Goal: Communication & Community: Answer question/provide support

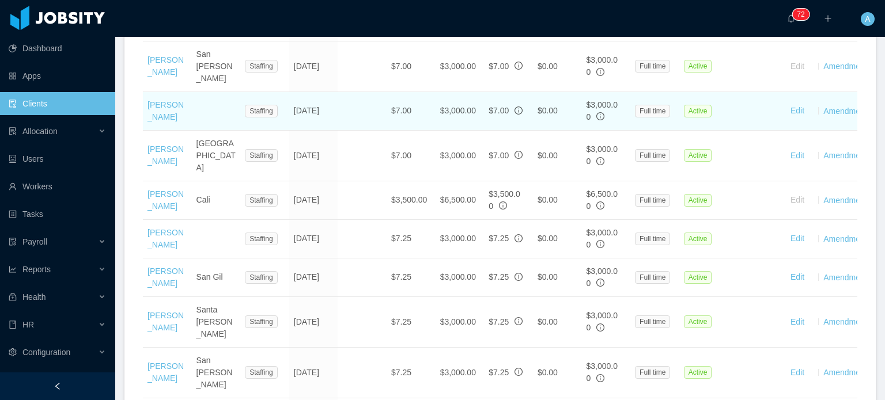
scroll to position [1134, 0]
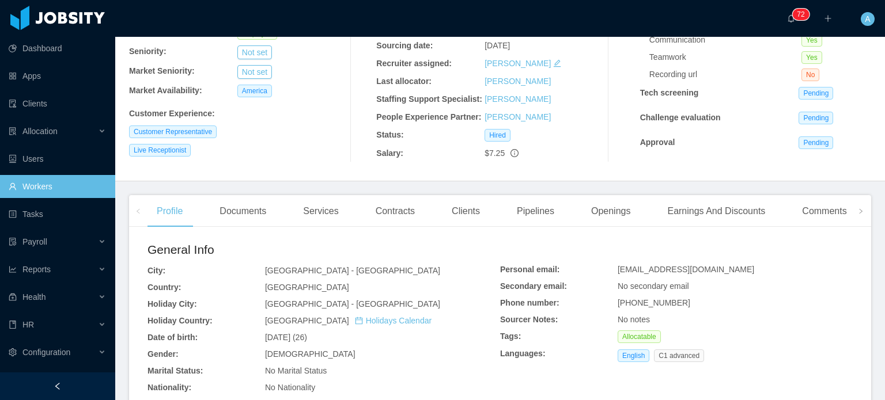
scroll to position [148, 0]
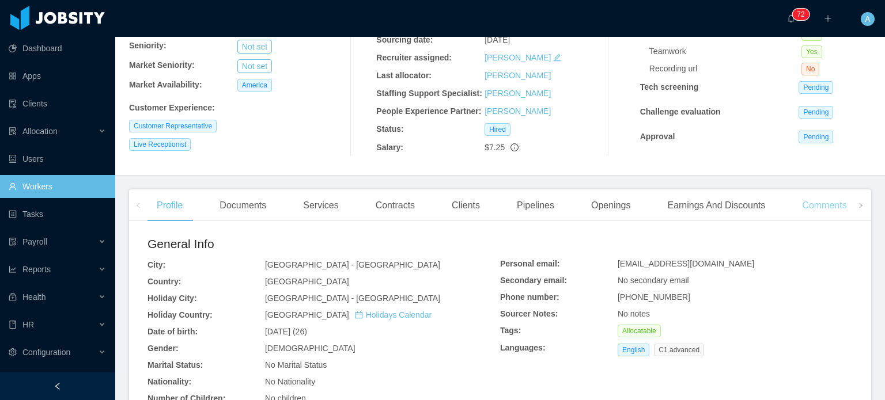
click at [823, 211] on div "Comments" at bounding box center [824, 206] width 63 height 32
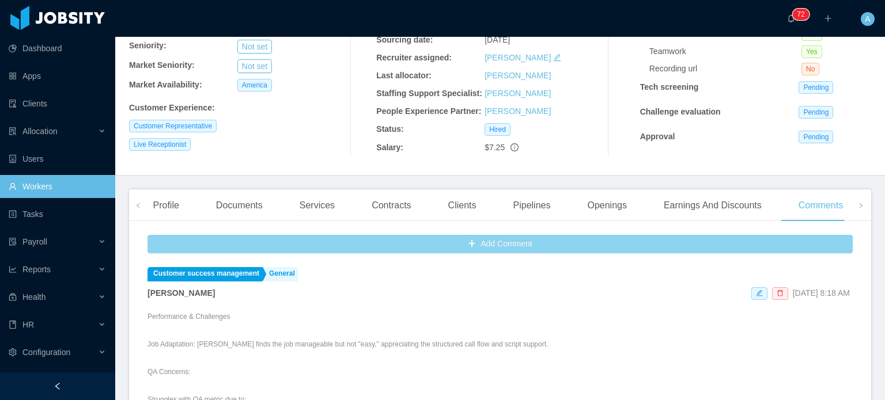
click at [589, 244] on button "Add Comment" at bounding box center [499, 244] width 705 height 18
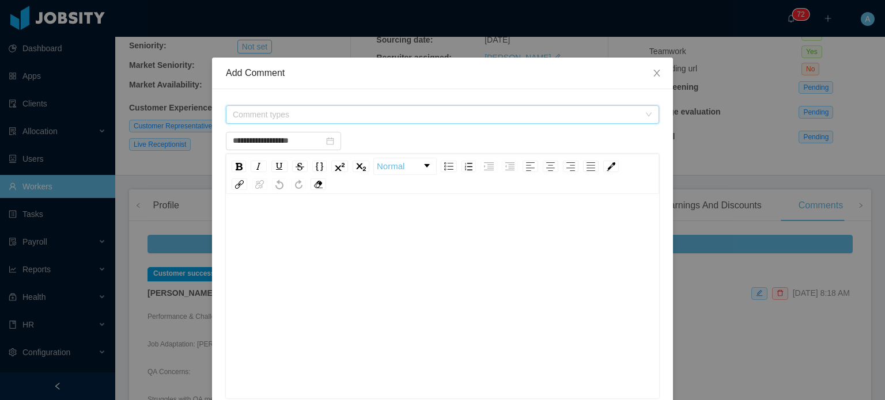
click at [341, 120] on span "Comment types" at bounding box center [439, 114] width 412 height 17
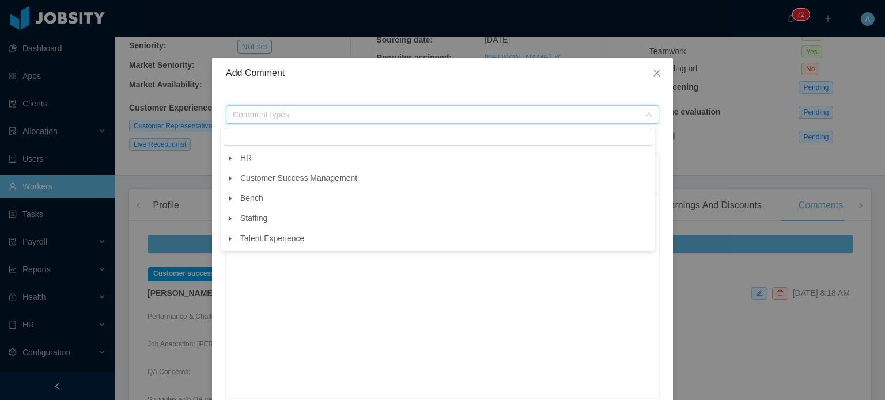
click at [229, 180] on icon "icon: caret-down" at bounding box center [231, 179] width 6 height 6
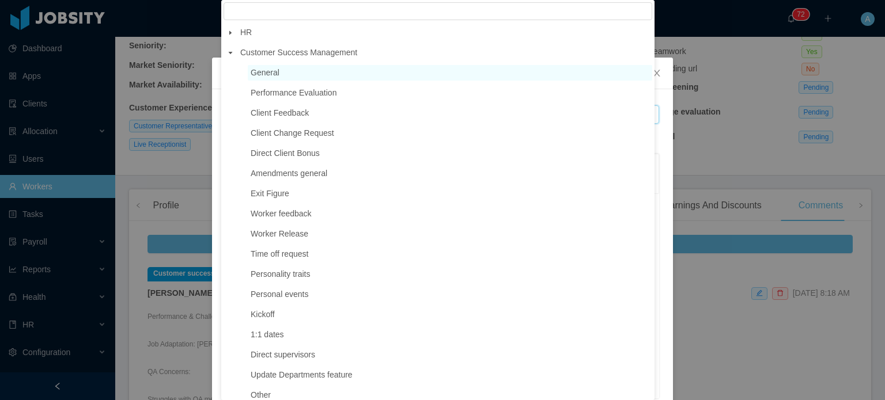
click at [260, 73] on span "General" at bounding box center [265, 72] width 29 height 9
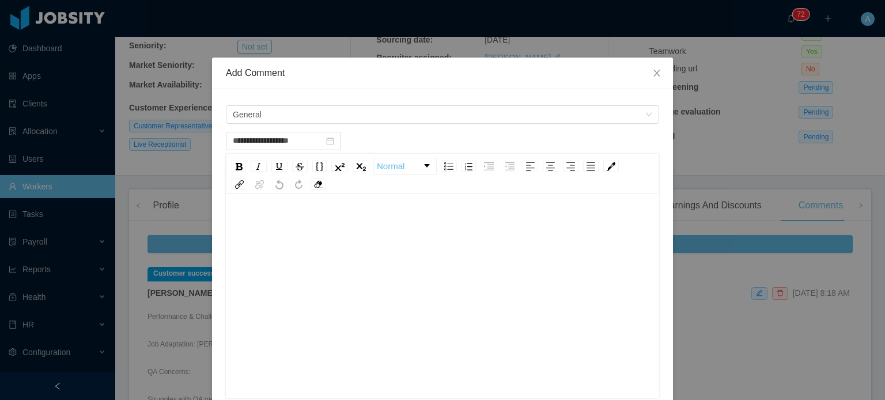
click at [248, 220] on div "rdw-editor" at bounding box center [442, 225] width 415 height 23
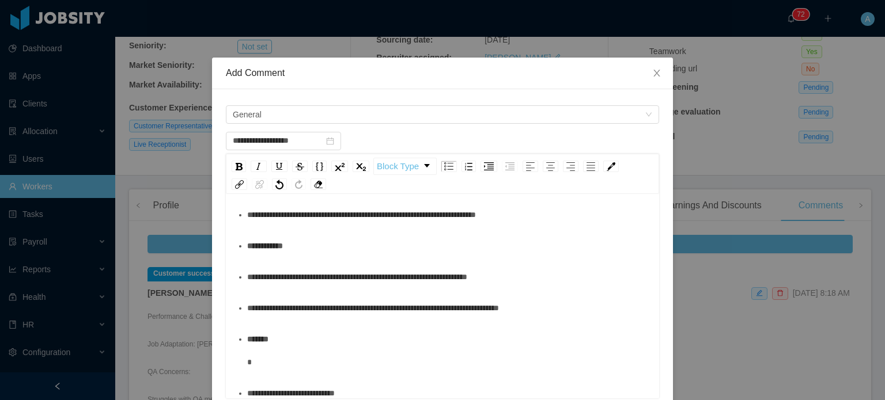
scroll to position [483, 0]
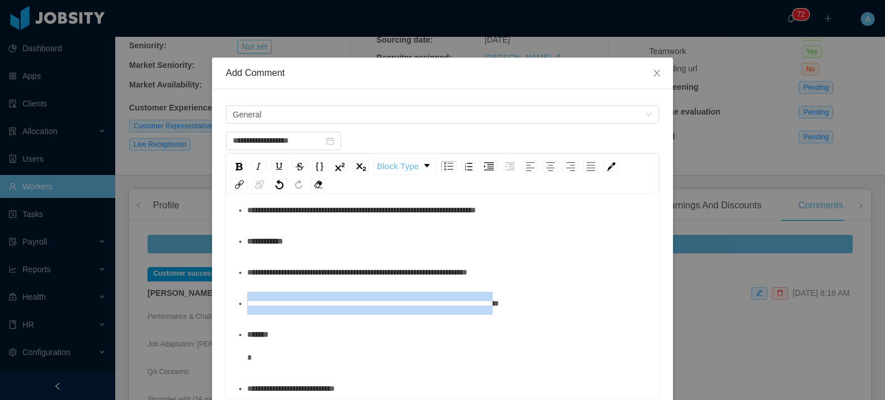
drag, startPoint x: 583, startPoint y: 326, endPoint x: 226, endPoint y: 326, distance: 357.2
click at [226, 326] on div "**********" at bounding box center [442, 298] width 433 height 202
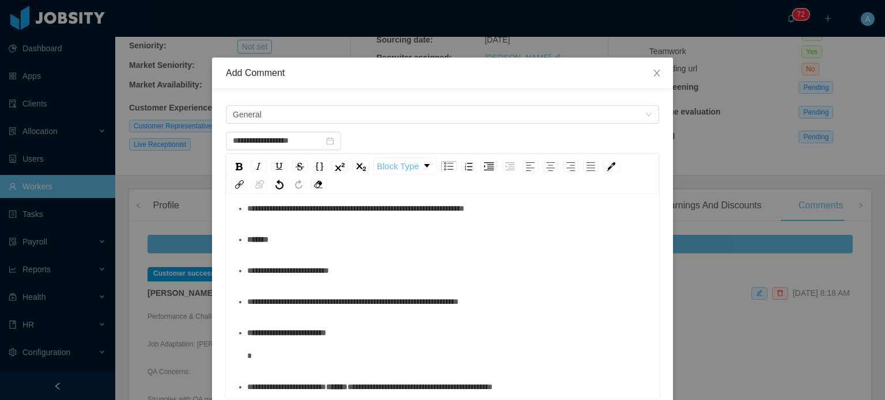
scroll to position [559, 0]
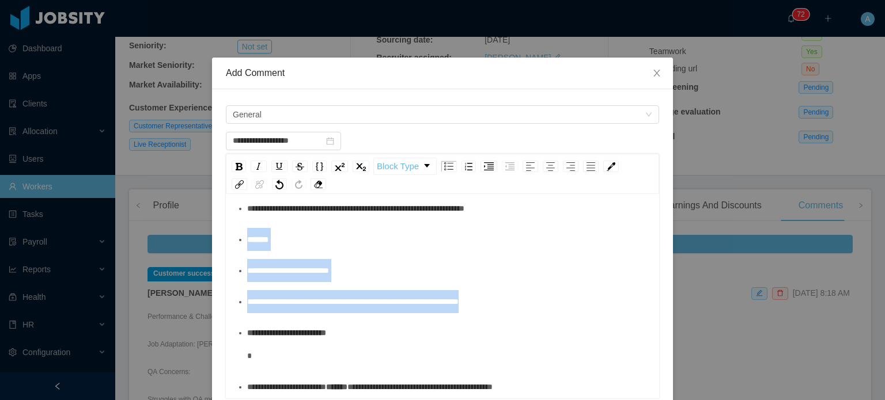
drag, startPoint x: 519, startPoint y: 316, endPoint x: 225, endPoint y: 253, distance: 300.6
click at [226, 253] on div "**********" at bounding box center [442, 298] width 433 height 202
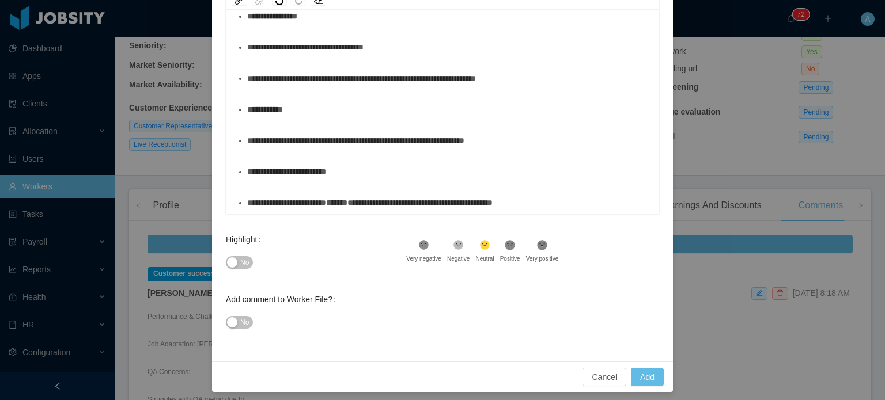
scroll to position [187, 0]
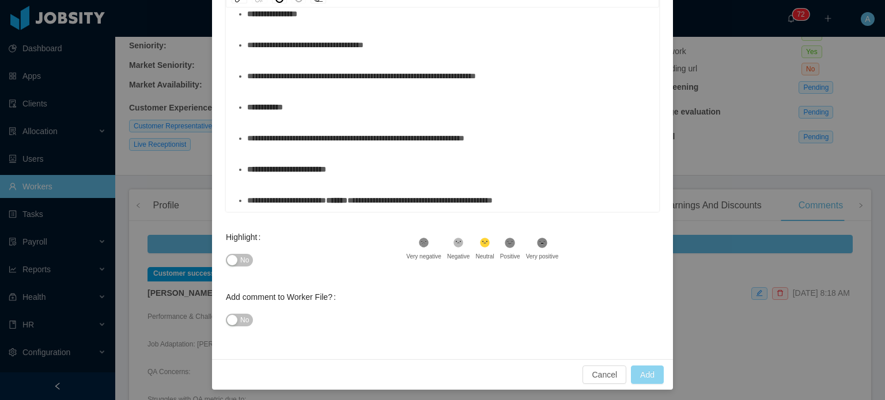
type input "**********"
click at [646, 372] on button "Add" at bounding box center [647, 375] width 33 height 18
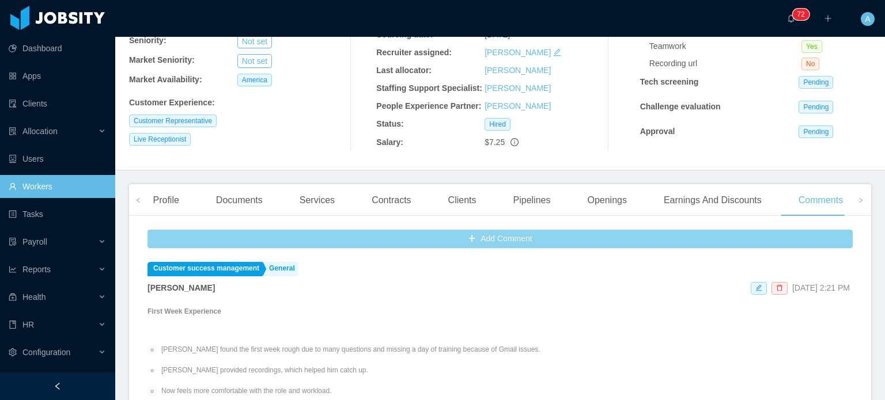
scroll to position [152, 0]
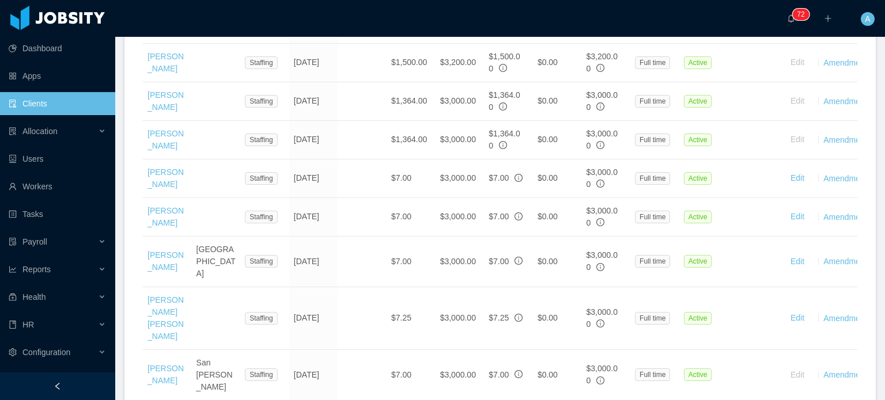
scroll to position [822, 0]
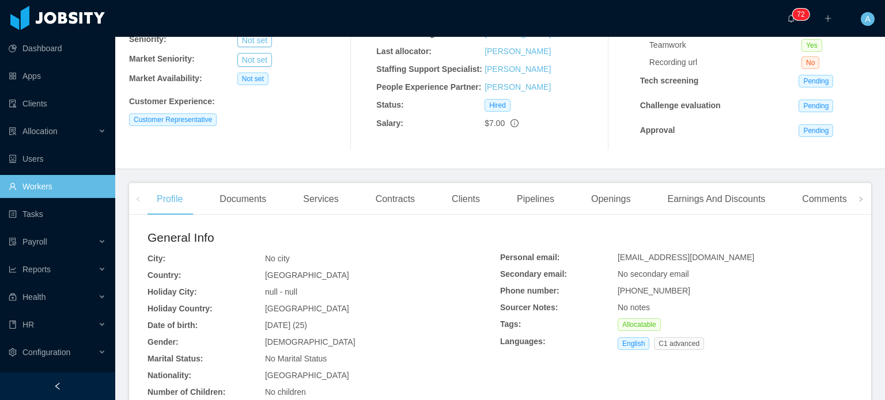
scroll to position [156, 0]
click at [813, 202] on div "Comments" at bounding box center [824, 197] width 63 height 32
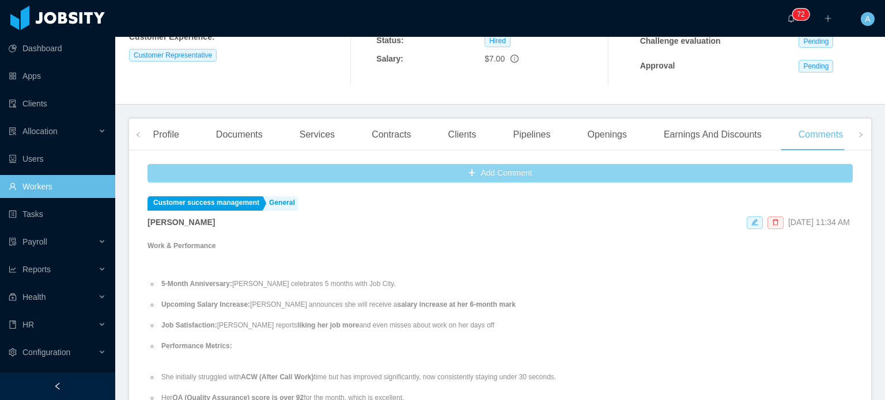
click at [525, 177] on button "Add Comment" at bounding box center [499, 173] width 705 height 18
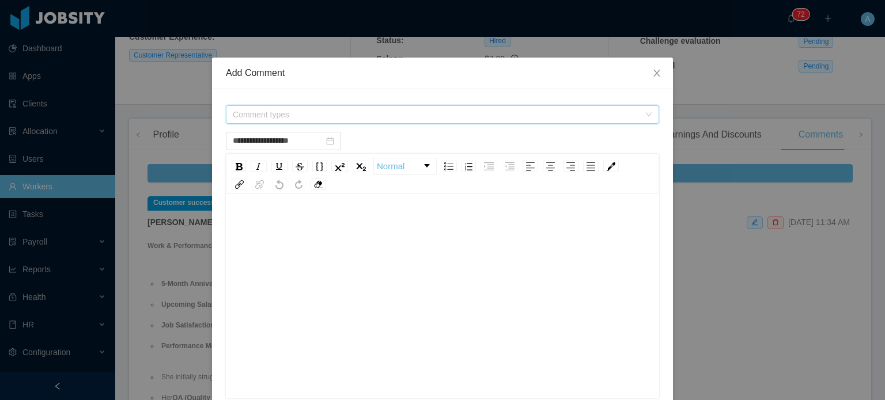
click at [387, 111] on span "Comment types" at bounding box center [436, 115] width 407 height 12
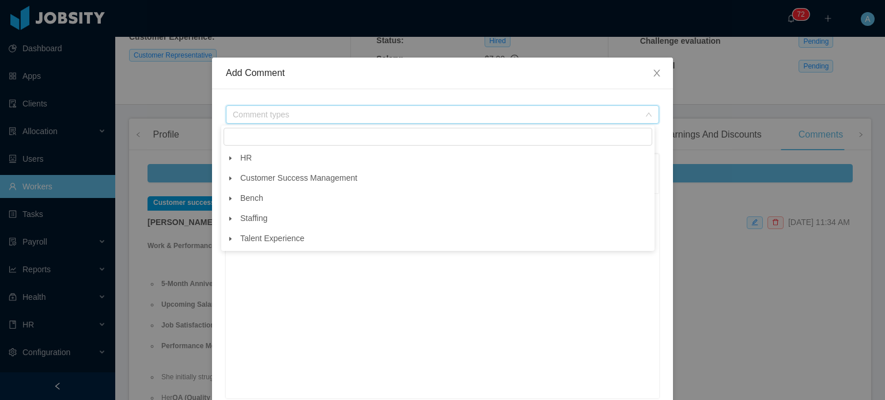
click at [231, 180] on icon "icon: caret-down" at bounding box center [231, 179] width 6 height 6
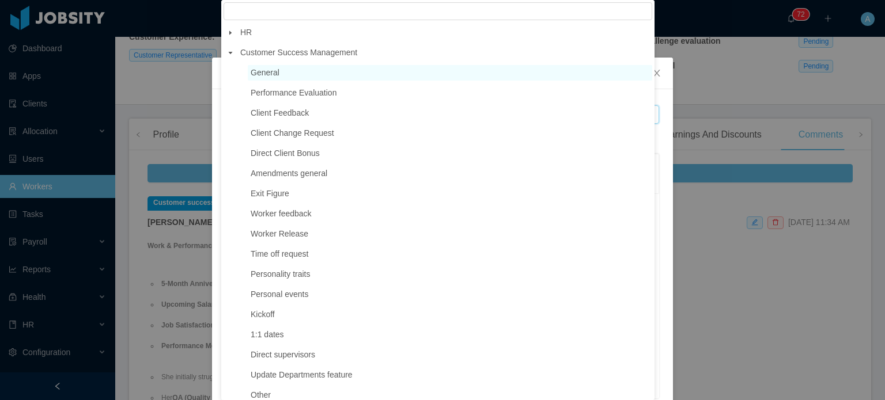
click at [268, 76] on span "General" at bounding box center [265, 72] width 29 height 9
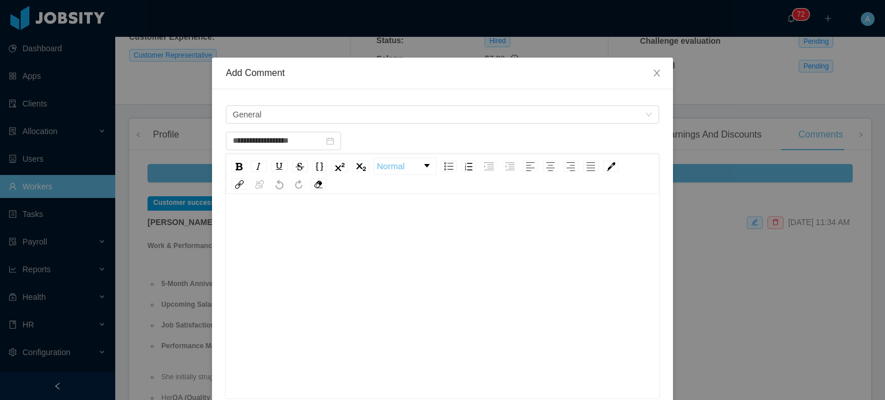
click at [260, 218] on div "rdw-editor" at bounding box center [442, 225] width 415 height 23
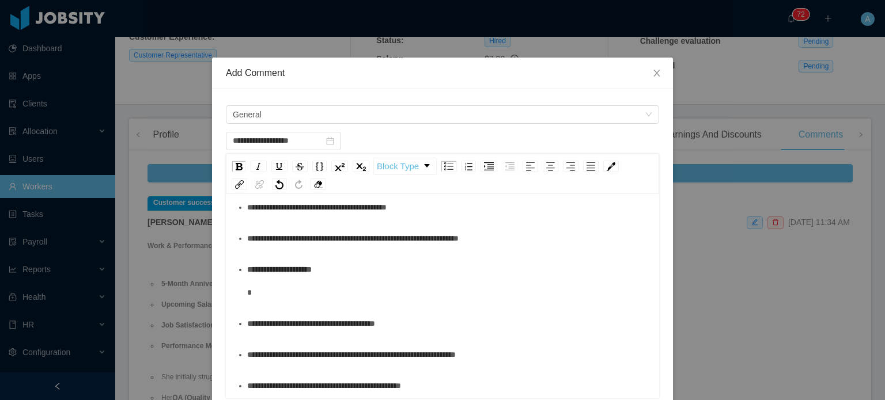
scroll to position [113, 0]
click at [252, 304] on ul "**********" at bounding box center [442, 397] width 415 height 528
click at [258, 297] on div "**********" at bounding box center [448, 281] width 403 height 46
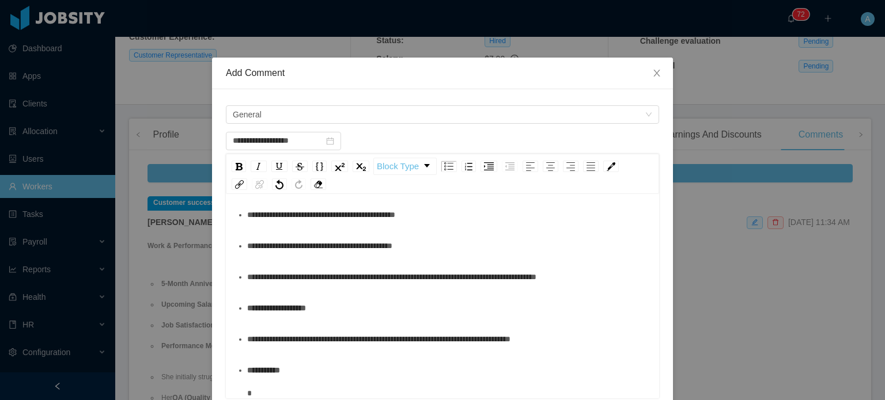
scroll to position [292, 0]
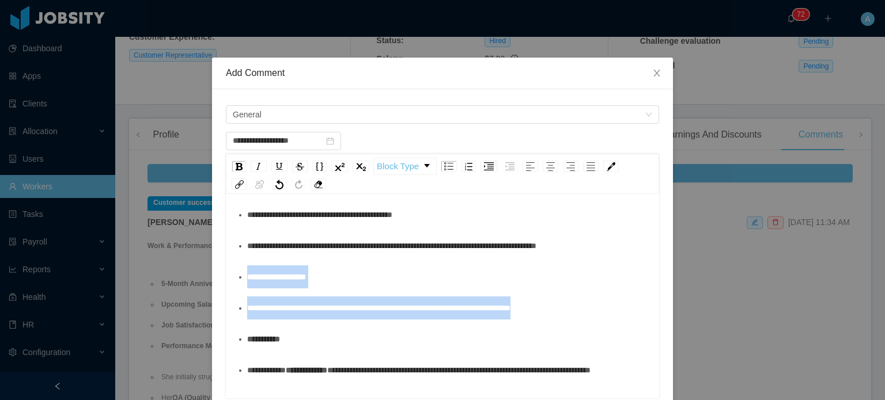
drag, startPoint x: 568, startPoint y: 306, endPoint x: 224, endPoint y: 278, distance: 345.1
click at [226, 278] on div "**********" at bounding box center [442, 298] width 433 height 202
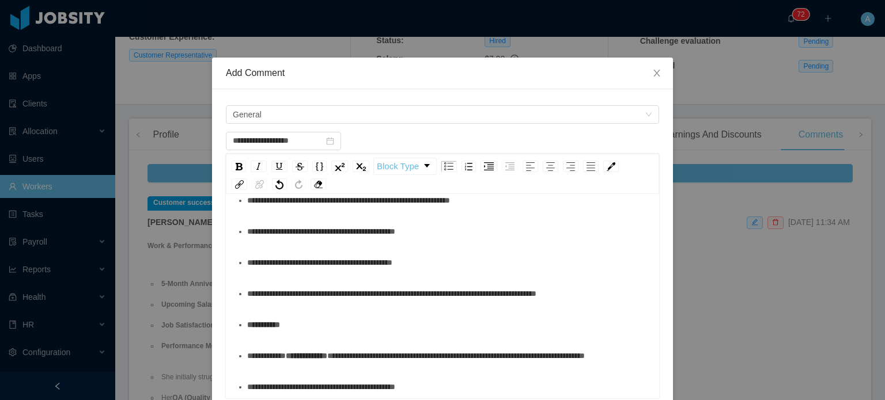
scroll to position [189, 0]
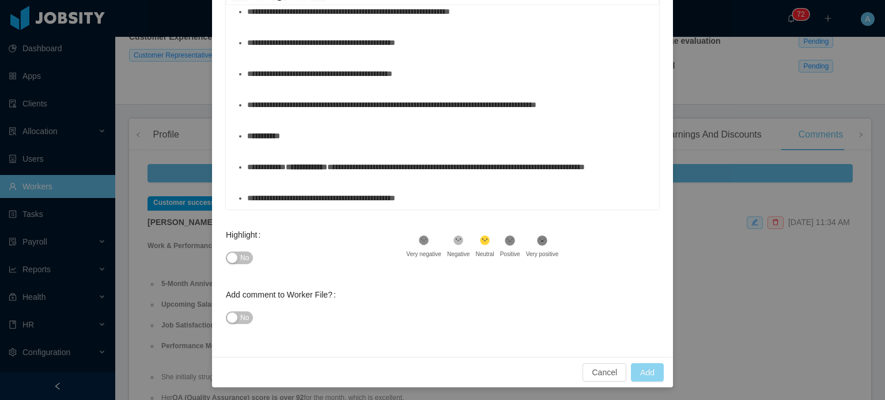
type input "**********"
click at [649, 373] on button "Add" at bounding box center [647, 373] width 33 height 18
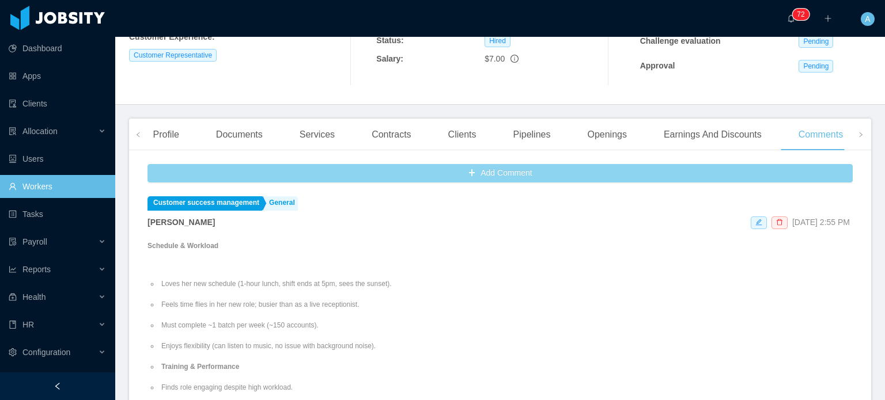
scroll to position [0, 0]
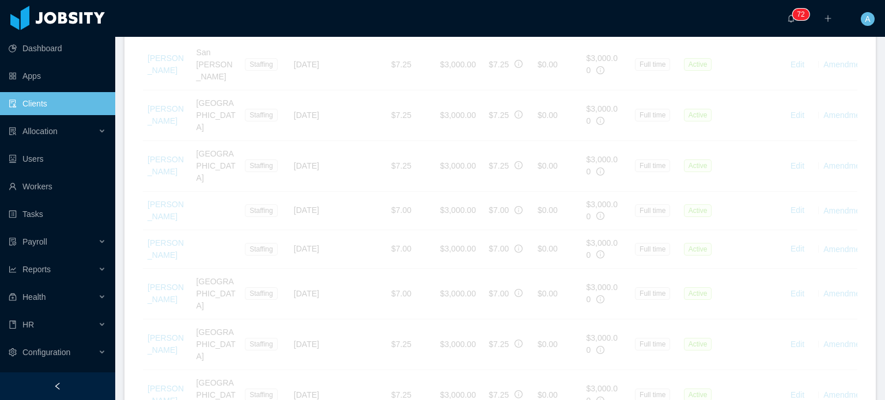
scroll to position [1521, 0]
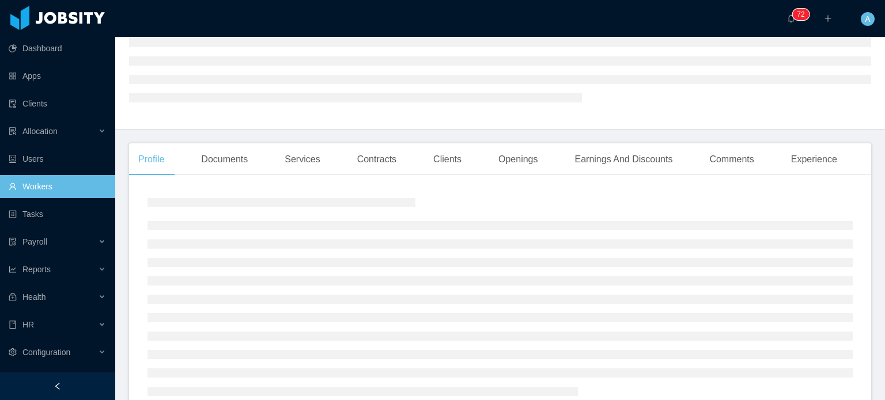
scroll to position [116, 0]
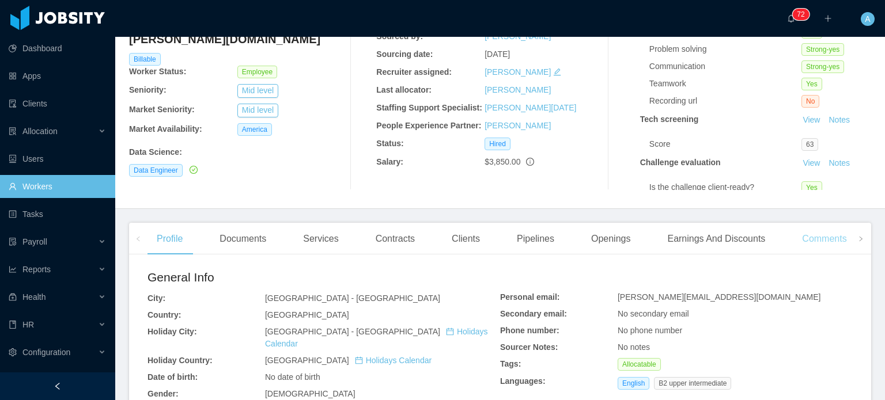
click at [831, 225] on div "Comments" at bounding box center [824, 239] width 63 height 32
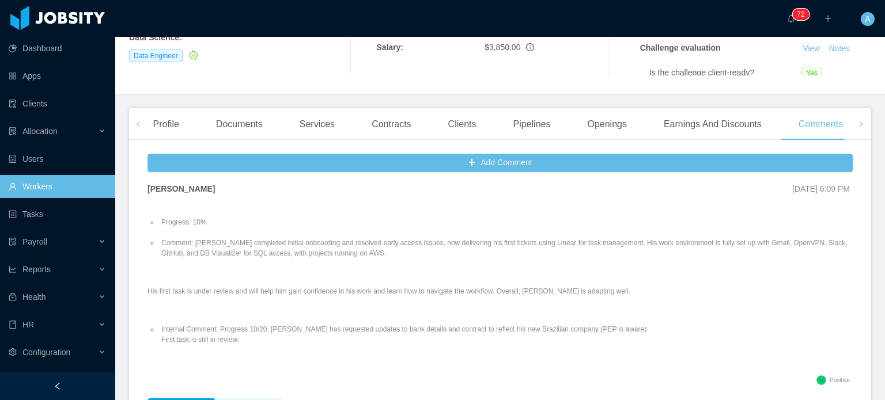
scroll to position [28, 0]
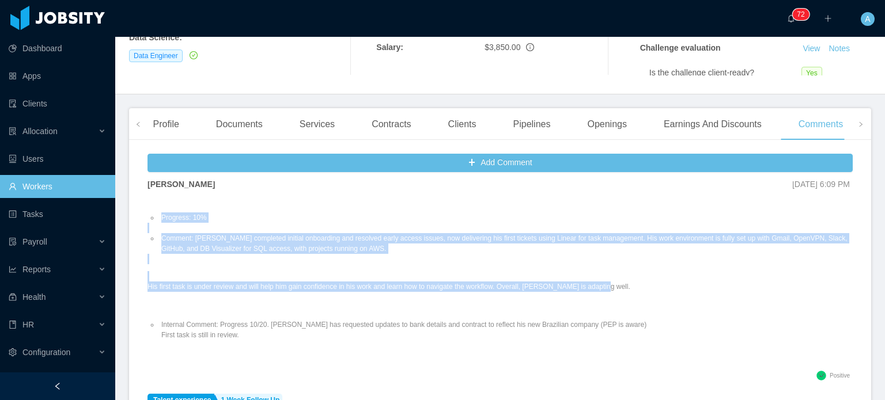
drag, startPoint x: 603, startPoint y: 287, endPoint x: 180, endPoint y: 225, distance: 427.5
click at [180, 225] on div "Progress: 10% Comment: Daniel completed initial onboarding and resolved early a…" at bounding box center [499, 285] width 705 height 166
click at [194, 239] on li "Comment: Daniel completed initial onboarding and resolved early access issues, …" at bounding box center [506, 243] width 694 height 21
drag, startPoint x: 159, startPoint y: 236, endPoint x: 592, endPoint y: 286, distance: 436.1
click at [592, 286] on div "Progress: 10% Comment: Daniel completed initial onboarding and resolved early a…" at bounding box center [499, 285] width 705 height 166
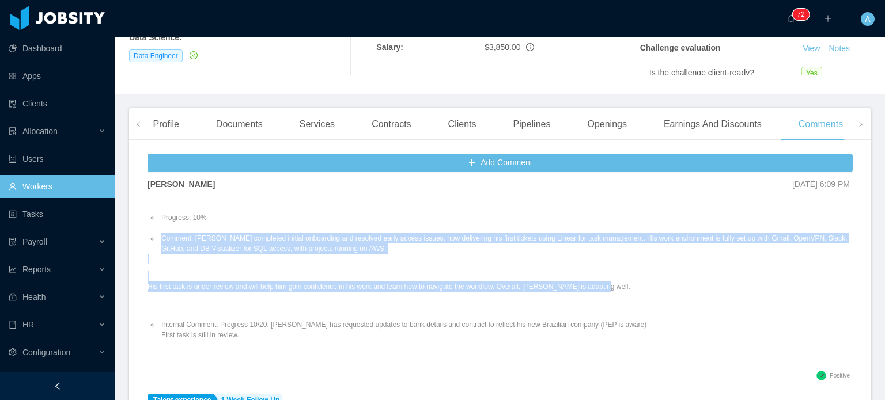
copy div "Comment: Daniel completed initial onboarding and resolved early access issues, …"
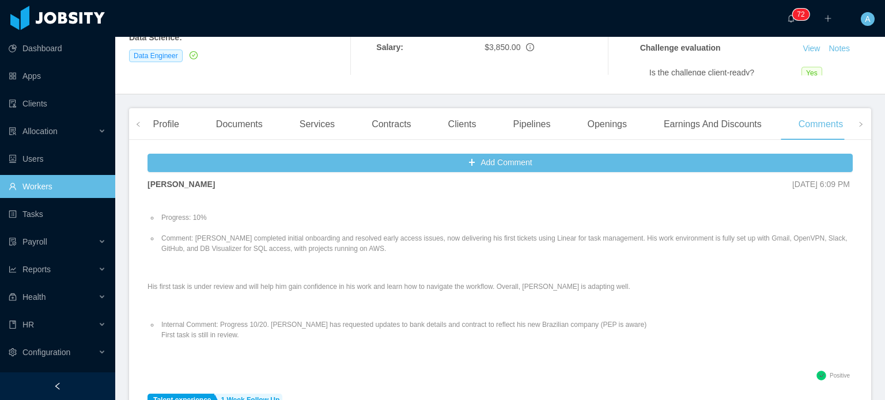
click at [342, 202] on ul "Progress: 10% Comment: Daniel completed initial onboarding and resolved early a…" at bounding box center [499, 233] width 705 height 62
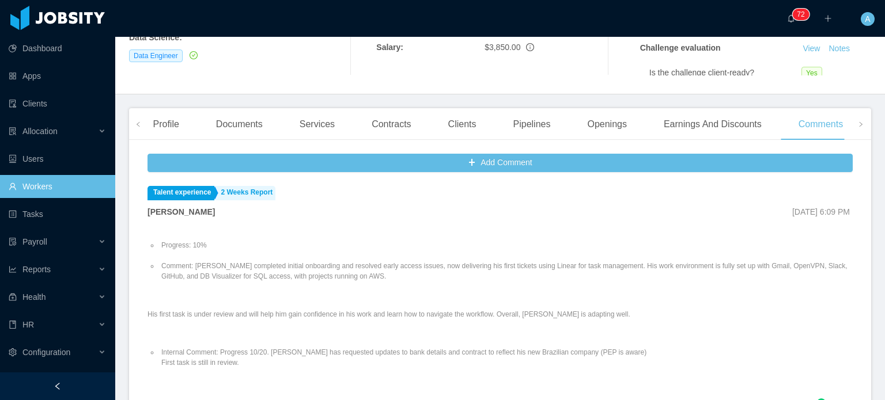
scroll to position [0, 0]
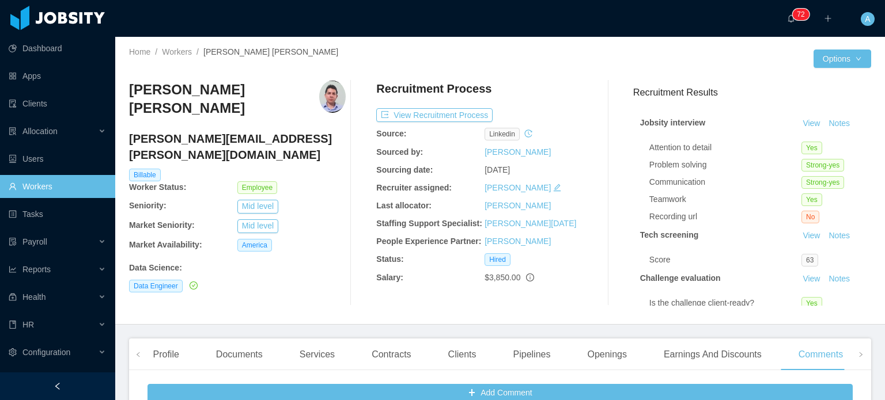
click at [325, 101] on img at bounding box center [332, 97] width 26 height 32
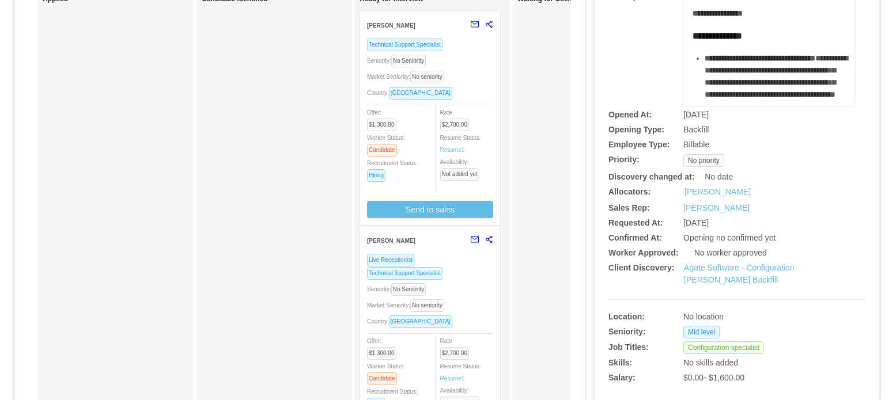
scroll to position [134, 0]
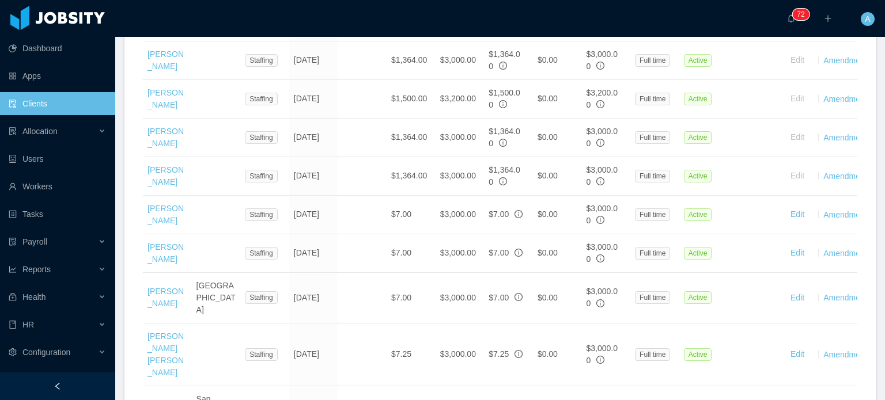
scroll to position [781, 0]
